Goal: Find specific page/section: Find specific page/section

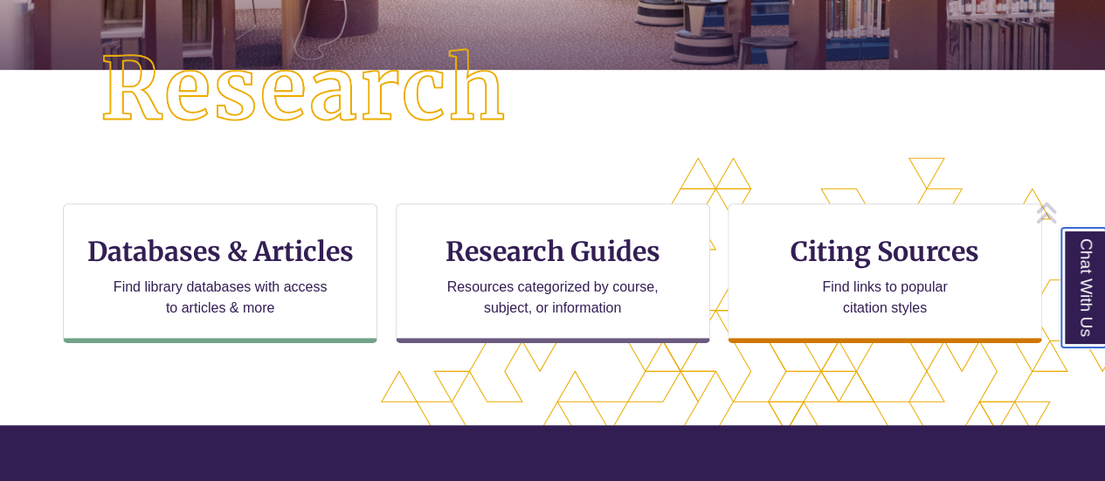
scroll to position [438, 0]
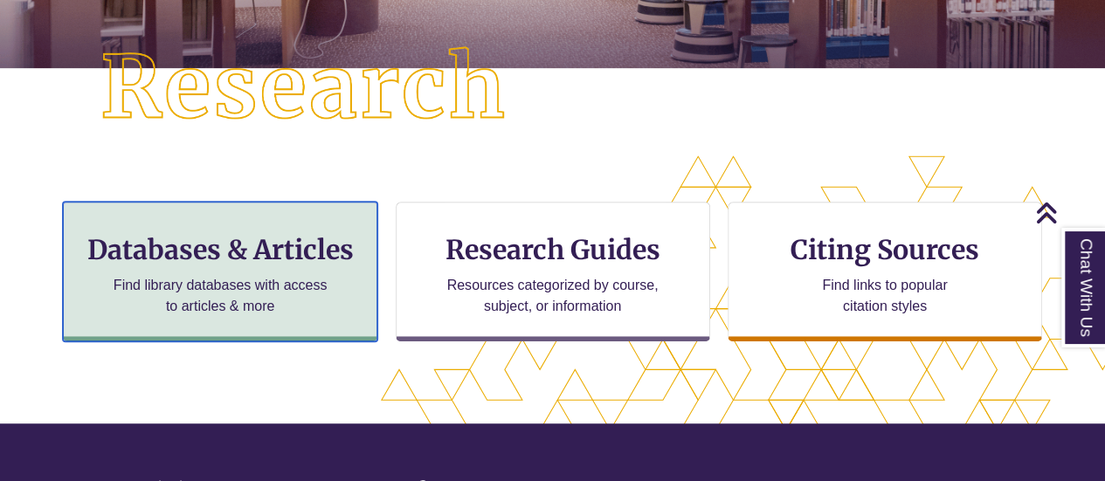
click at [267, 275] on p "Find library databases with access to articles & more" at bounding box center [221, 296] width 228 height 42
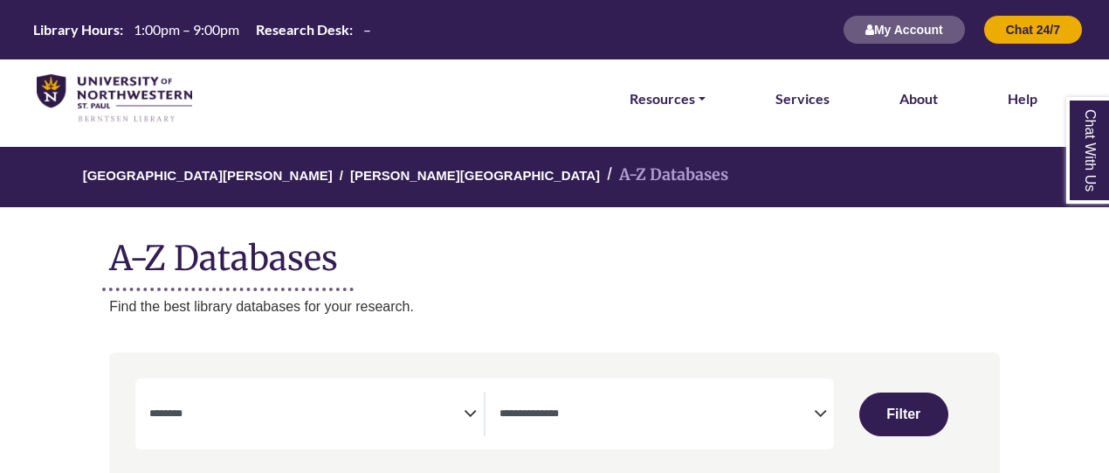
select select "Database Subject Filter"
select select "Database Types Filter"
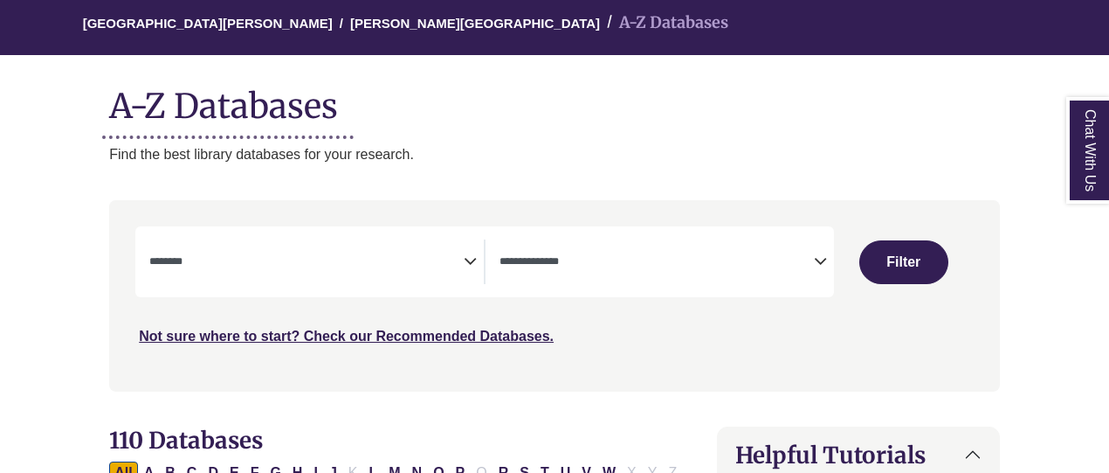
scroll to position [155, 0]
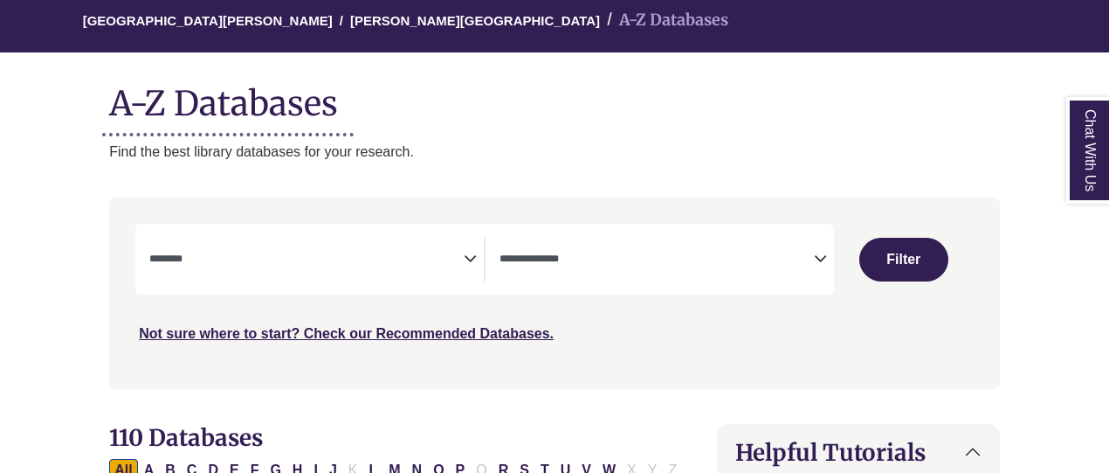
click at [460, 257] on textarea "Search" at bounding box center [306, 260] width 314 height 14
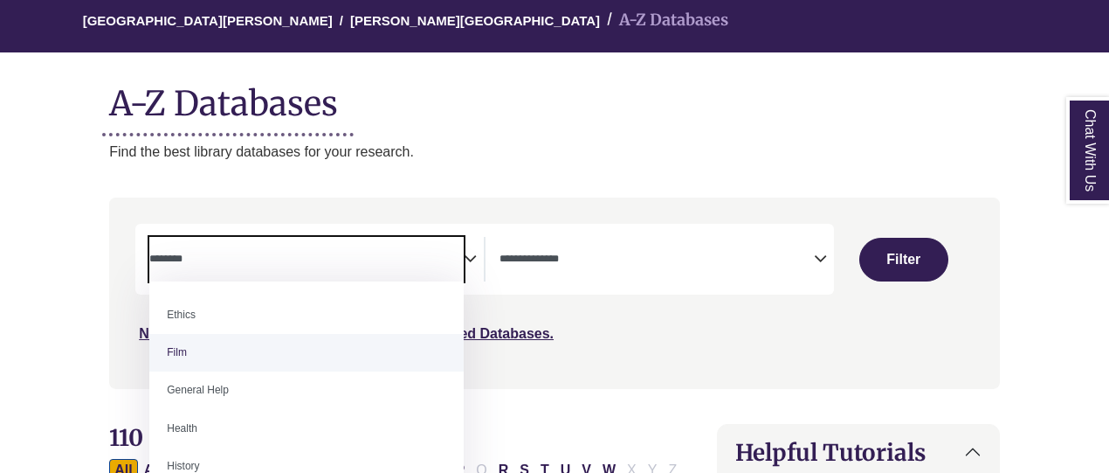
scroll to position [699, 0]
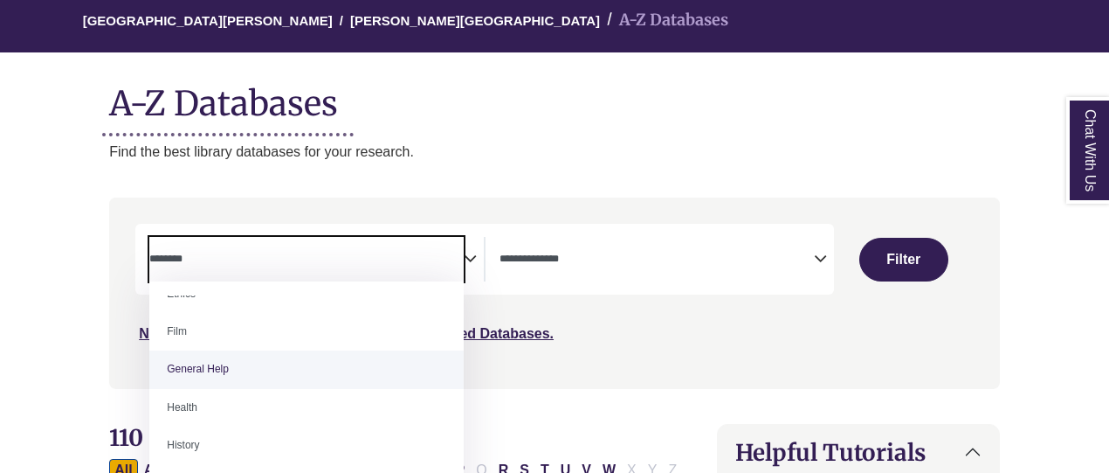
select select "*****"
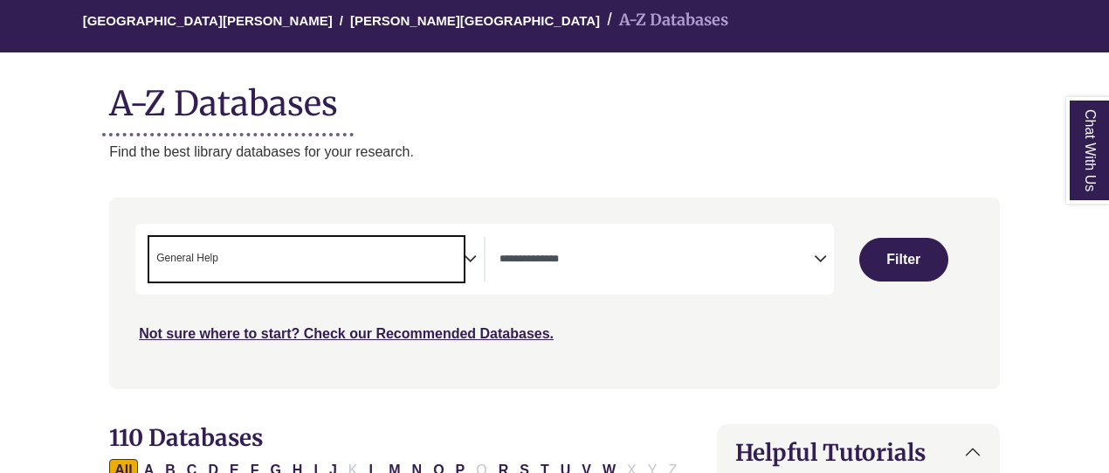
scroll to position [343, 0]
click at [529, 263] on textarea "Search" at bounding box center [657, 260] width 314 height 14
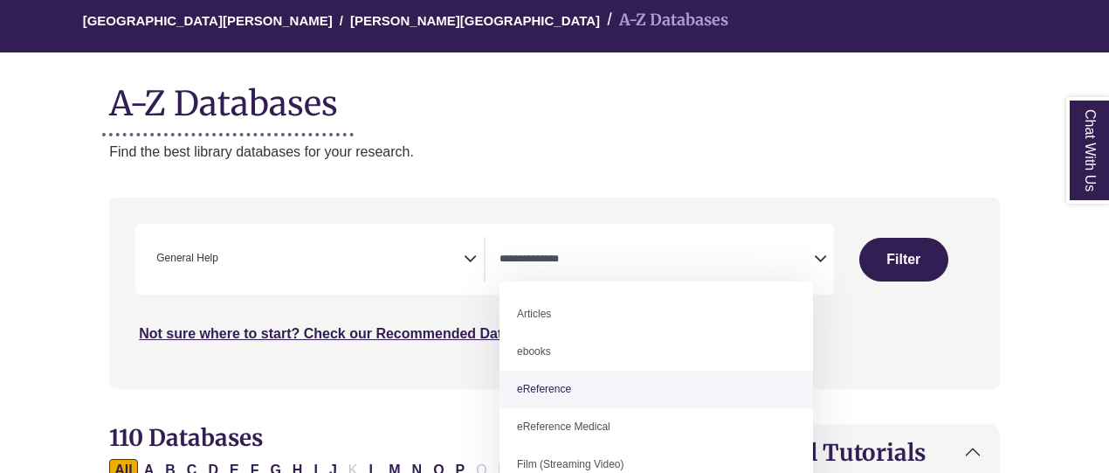
select select "*****"
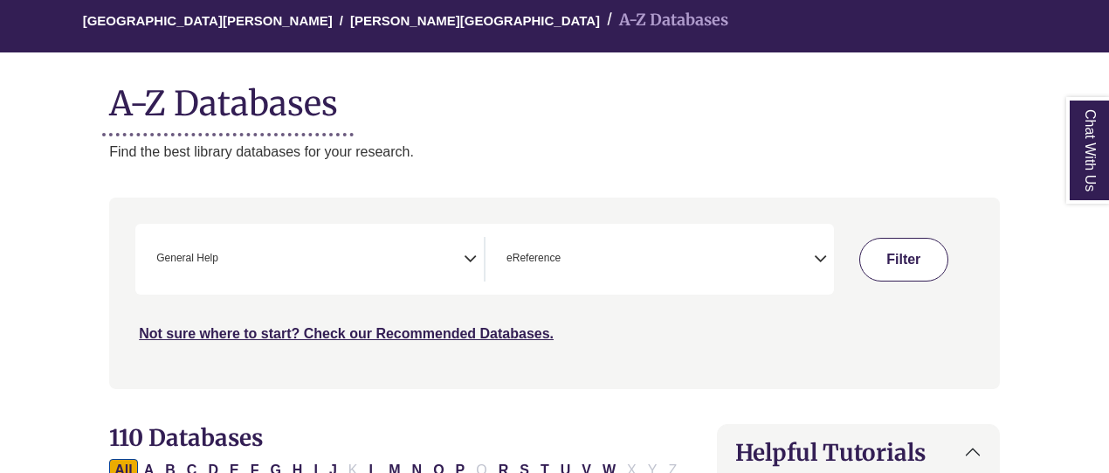
click at [895, 257] on button "Filter" at bounding box center [904, 260] width 89 height 44
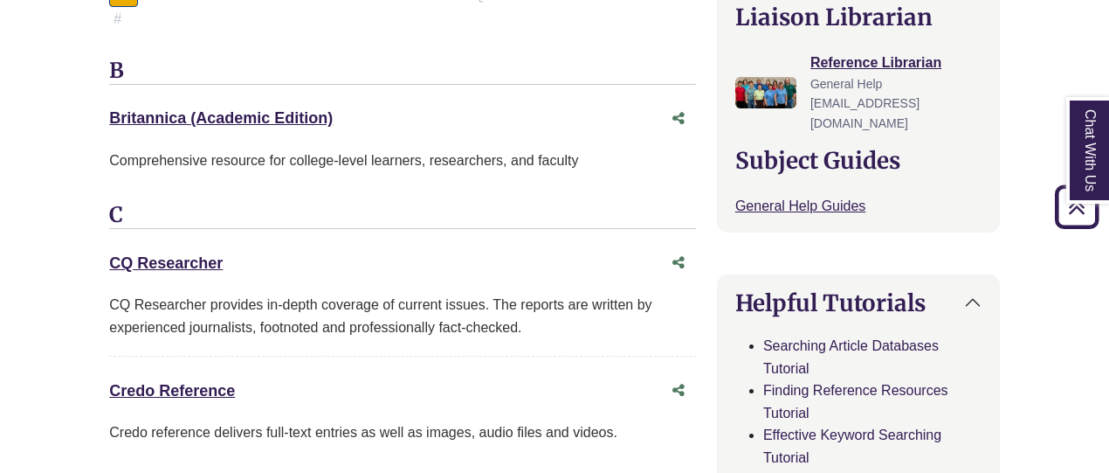
scroll to position [793, 0]
